Goal: Task Accomplishment & Management: Manage account settings

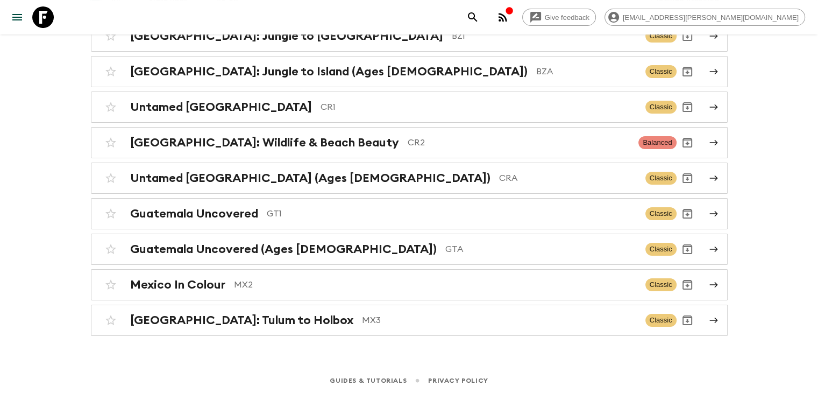
scroll to position [30, 0]
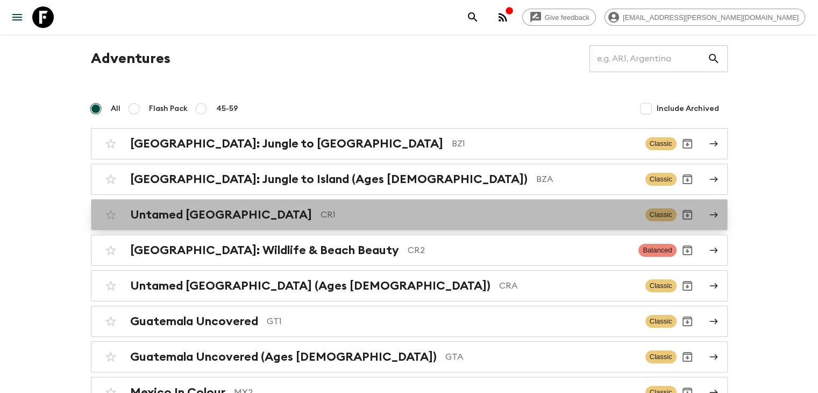
click at [238, 208] on h2 "Untamed [GEOGRAPHIC_DATA]" at bounding box center [221, 215] width 182 height 14
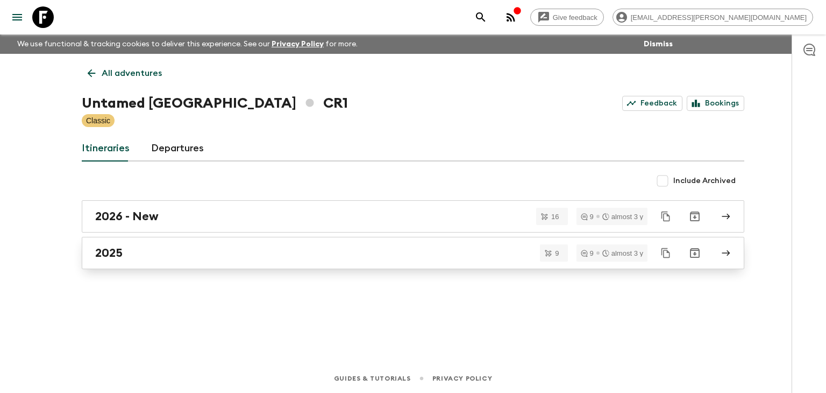
click at [117, 252] on h2 "2025" at bounding box center [108, 253] width 27 height 14
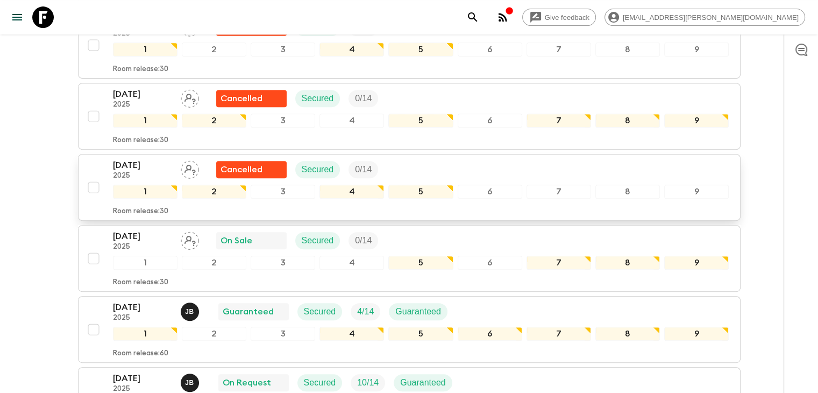
scroll to position [565, 0]
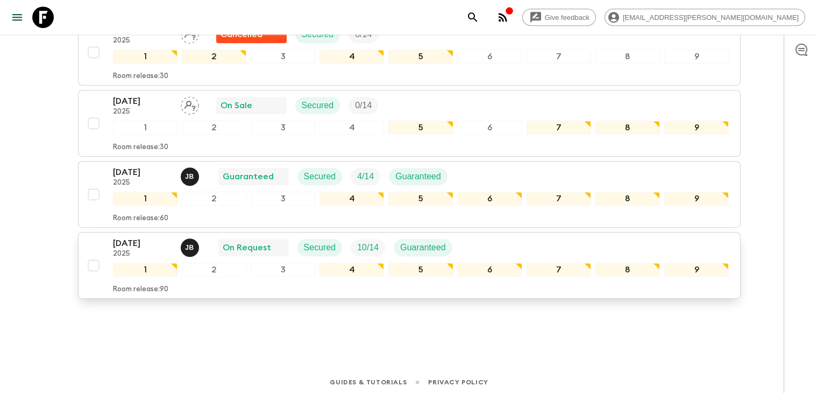
click at [125, 243] on p "[DATE]" at bounding box center [142, 243] width 59 height 13
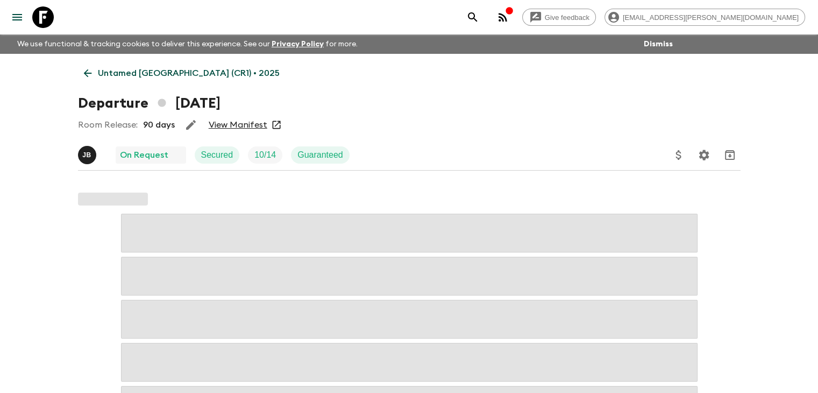
click at [242, 127] on link "View Manifest" at bounding box center [238, 124] width 59 height 11
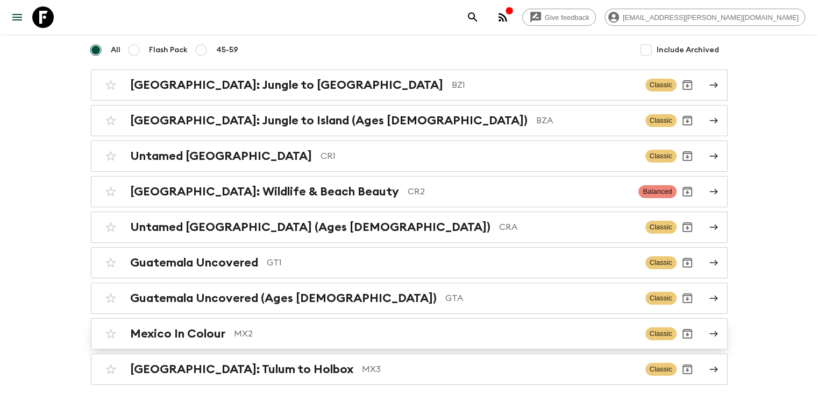
scroll to position [108, 0]
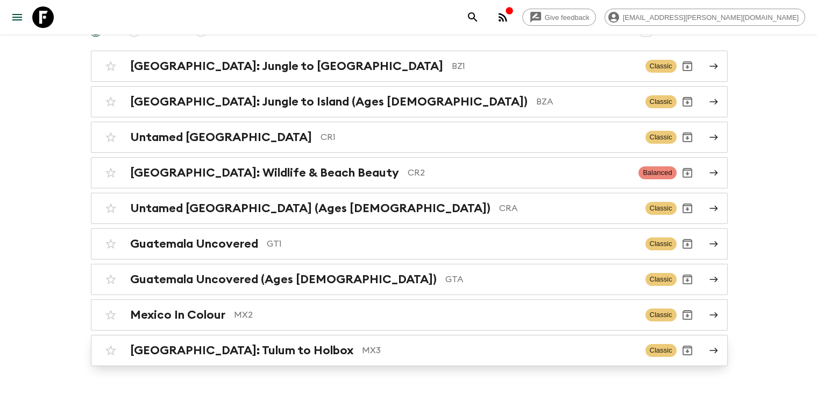
click at [272, 348] on div "[GEOGRAPHIC_DATA]: Tulum to Holbox MX3" at bounding box center [383, 350] width 507 height 14
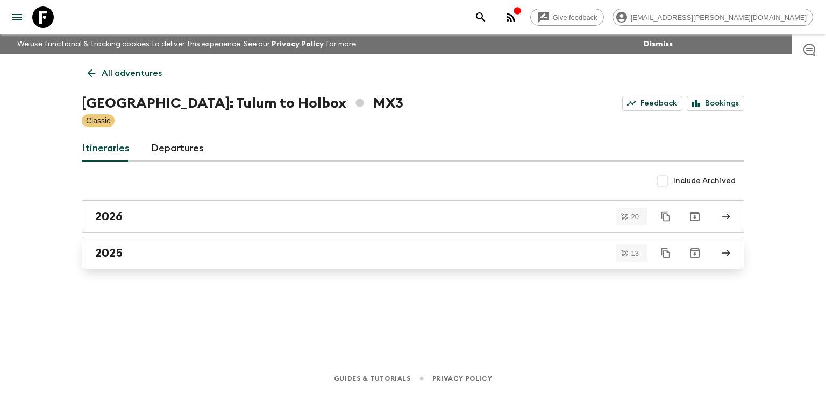
click at [113, 246] on h2 "2025" at bounding box center [108, 253] width 27 height 14
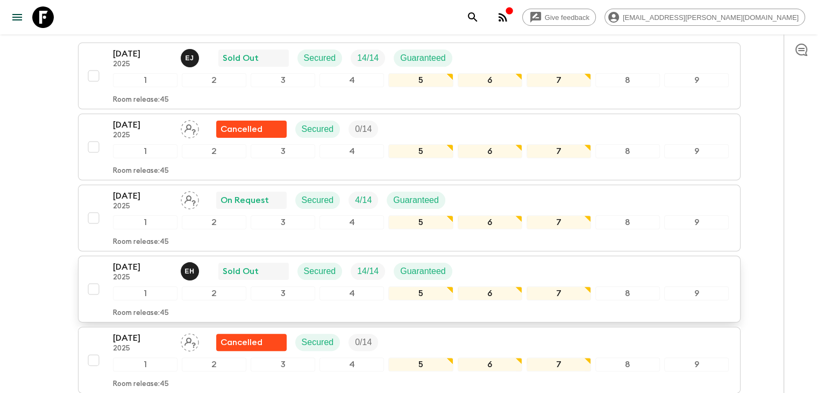
scroll to position [215, 0]
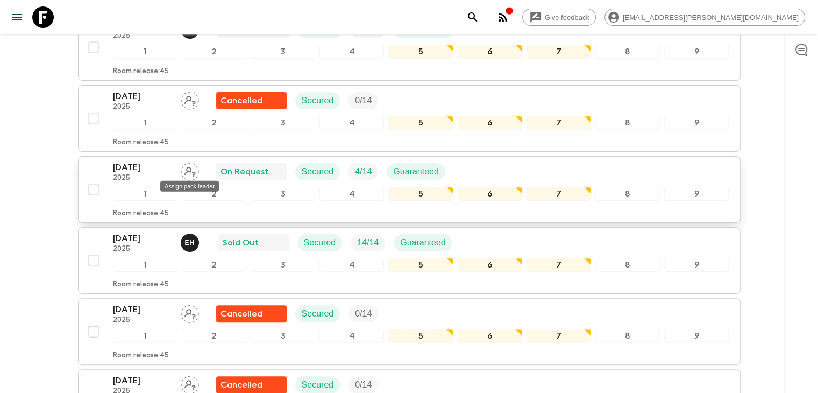
click at [190, 169] on icon "Assign pack leader" at bounding box center [189, 172] width 11 height 10
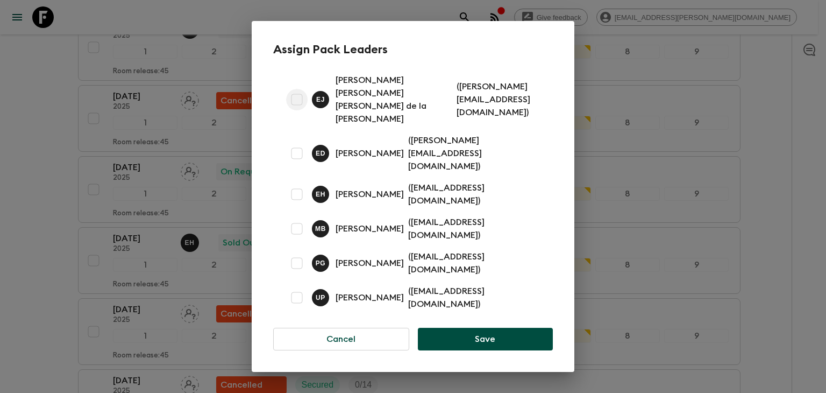
click at [300, 110] on input "checkbox" at bounding box center [297, 100] width 22 height 22
checkbox input "true"
click at [485, 327] on button "Save" at bounding box center [485, 338] width 135 height 23
